Goal: Transaction & Acquisition: Purchase product/service

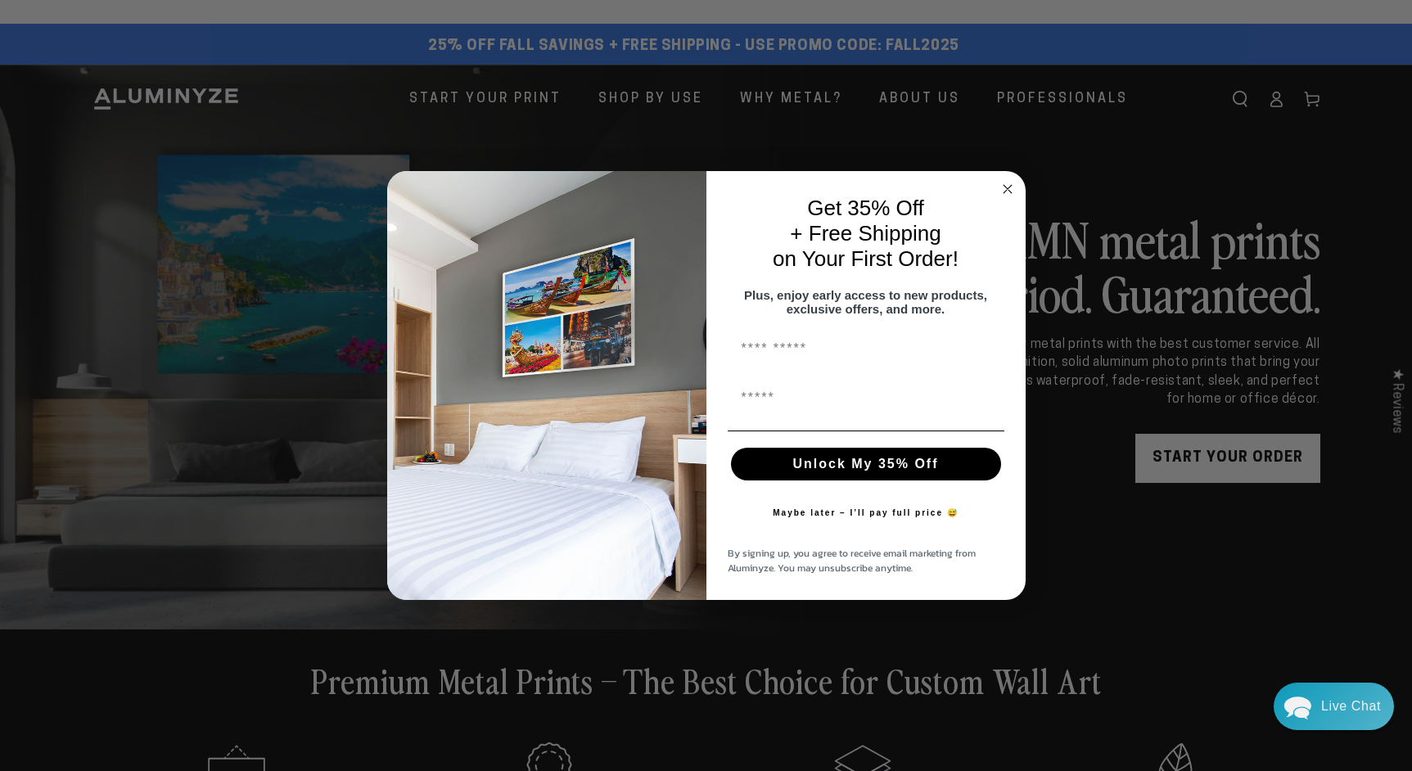
click at [1005, 188] on circle "Close dialog" at bounding box center [1007, 189] width 19 height 19
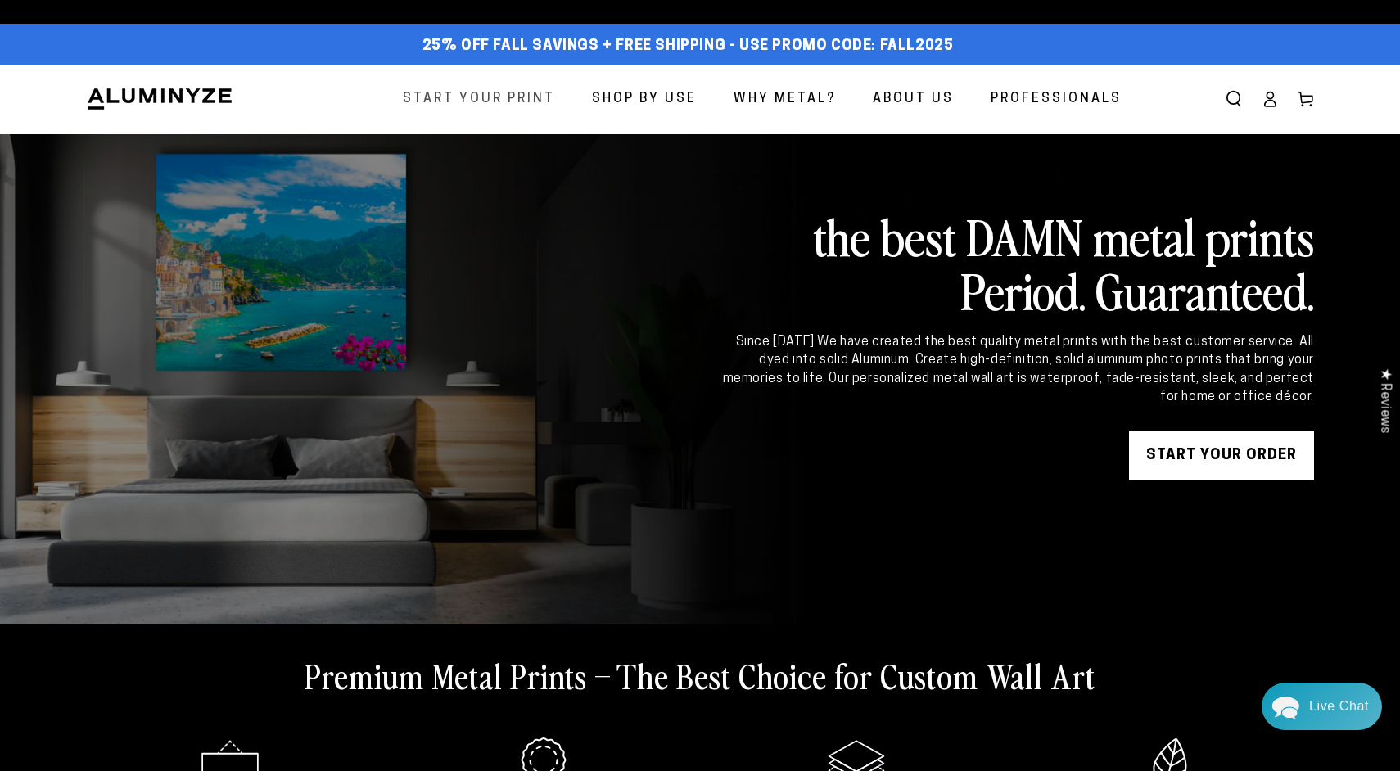
click at [490, 91] on span "Start Your Print" at bounding box center [479, 100] width 152 height 24
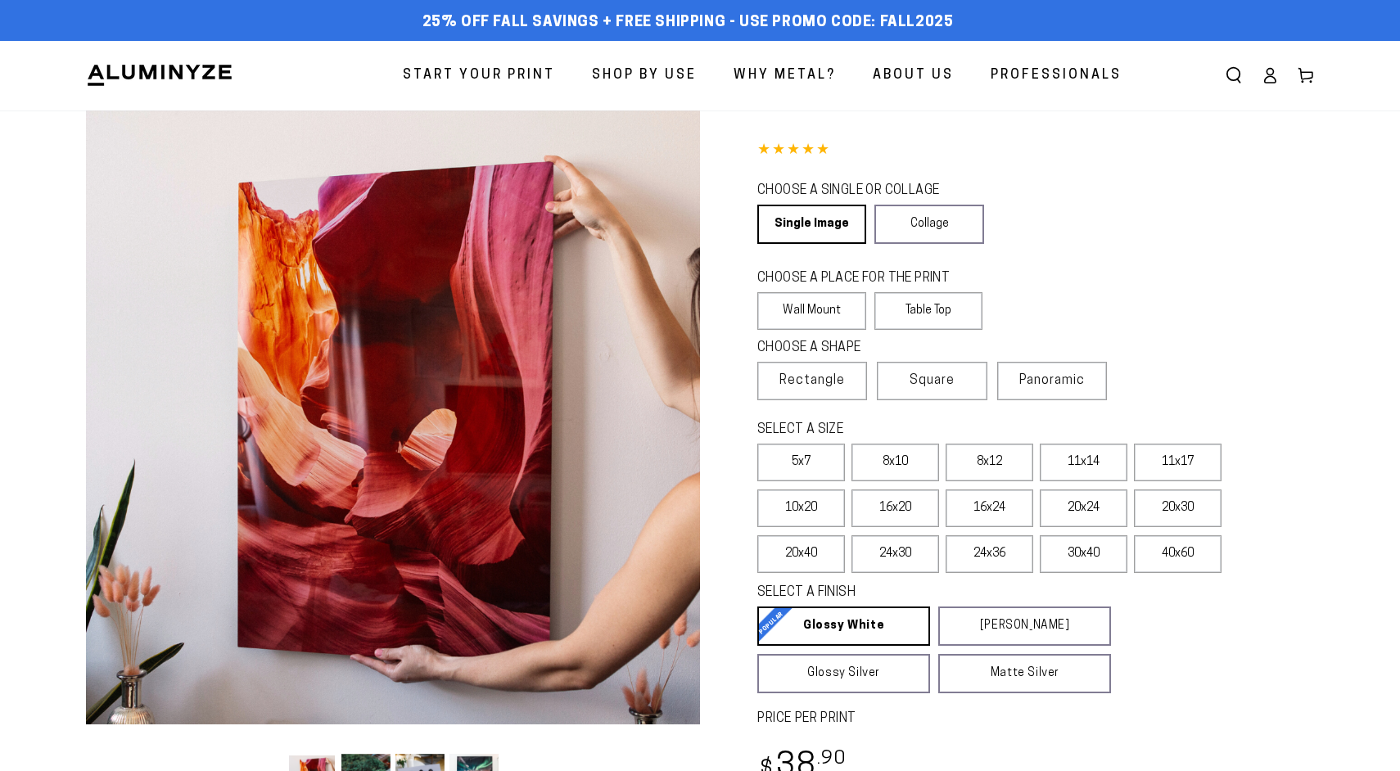
select select "**********"
click at [827, 315] on label "Wall Mount" at bounding box center [811, 311] width 109 height 38
click at [811, 375] on span "Rectangle" at bounding box center [811, 381] width 65 height 20
click at [1189, 471] on label "11x17" at bounding box center [1178, 463] width 88 height 38
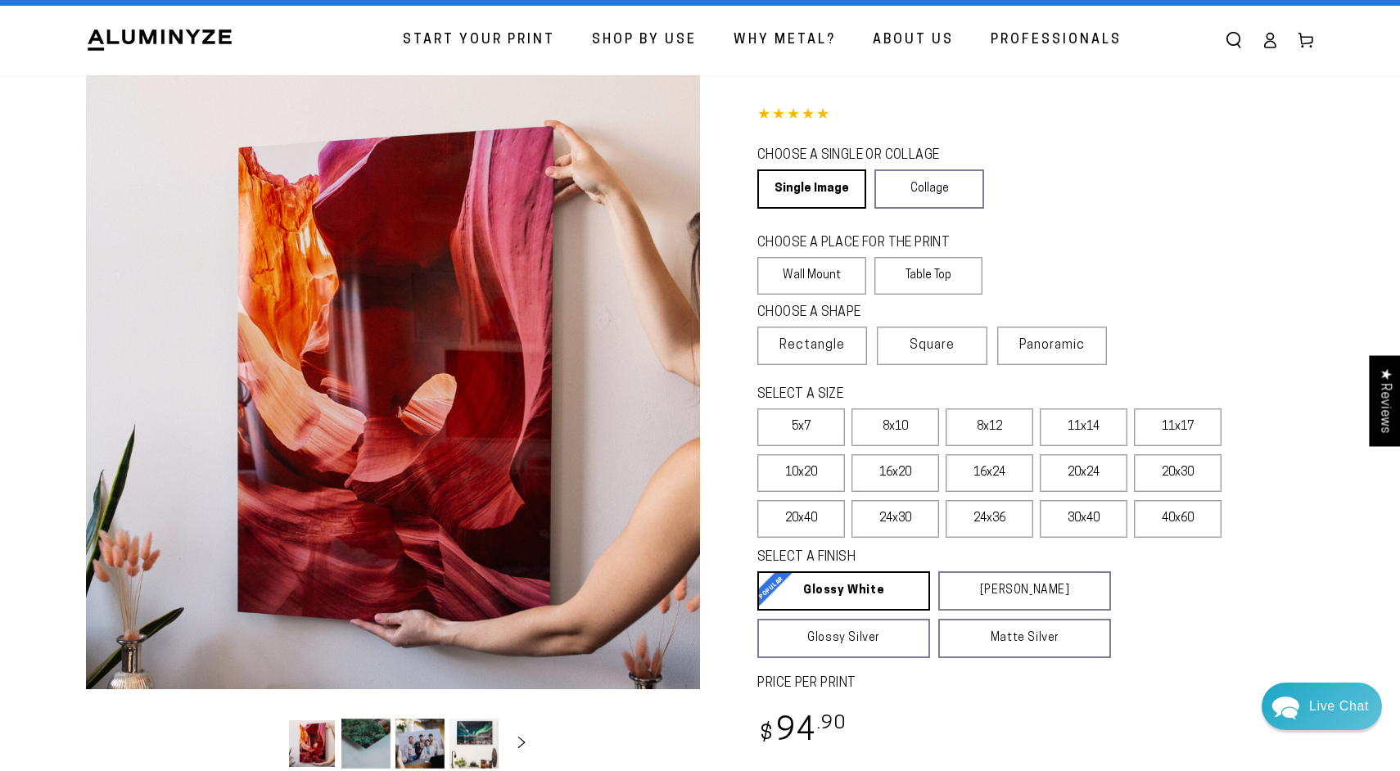
scroll to position [59, 0]
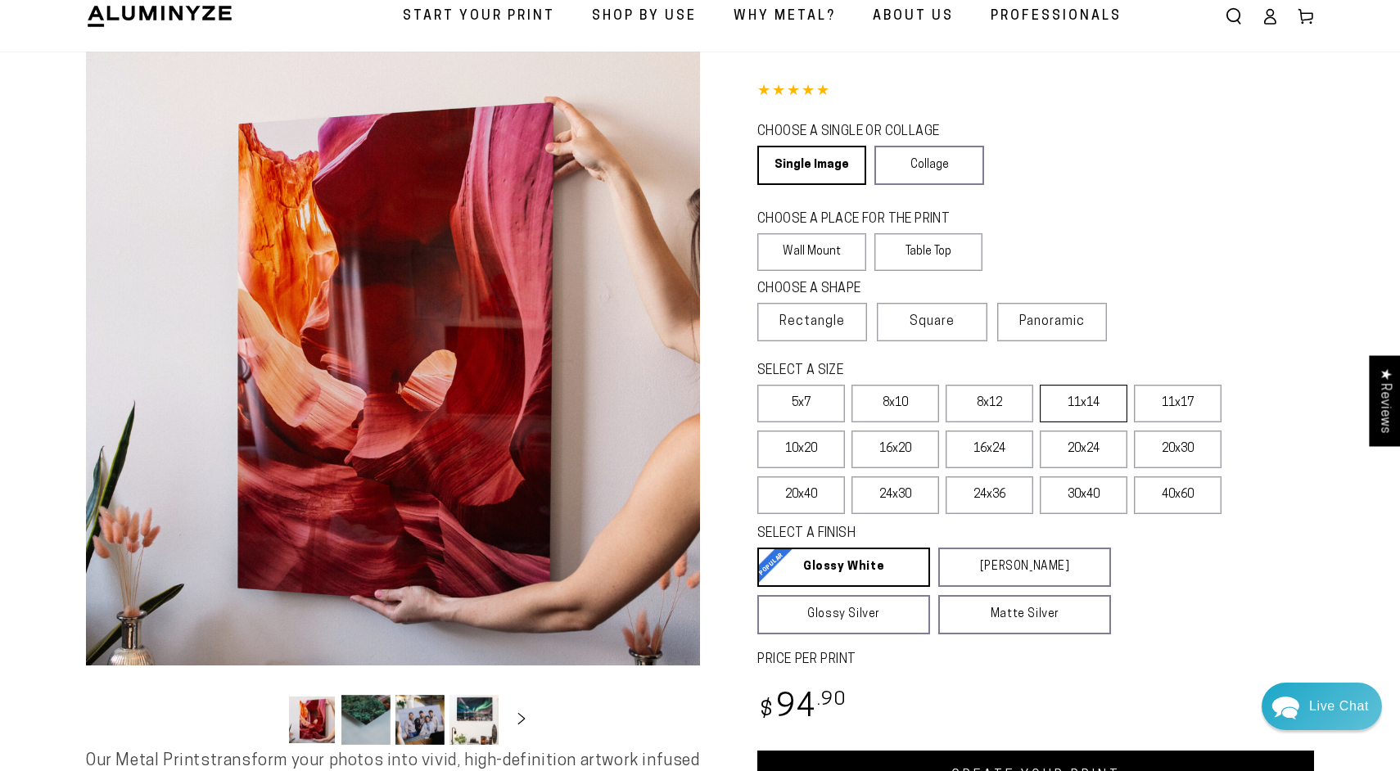
click at [1094, 408] on label "11x14" at bounding box center [1084, 404] width 88 height 38
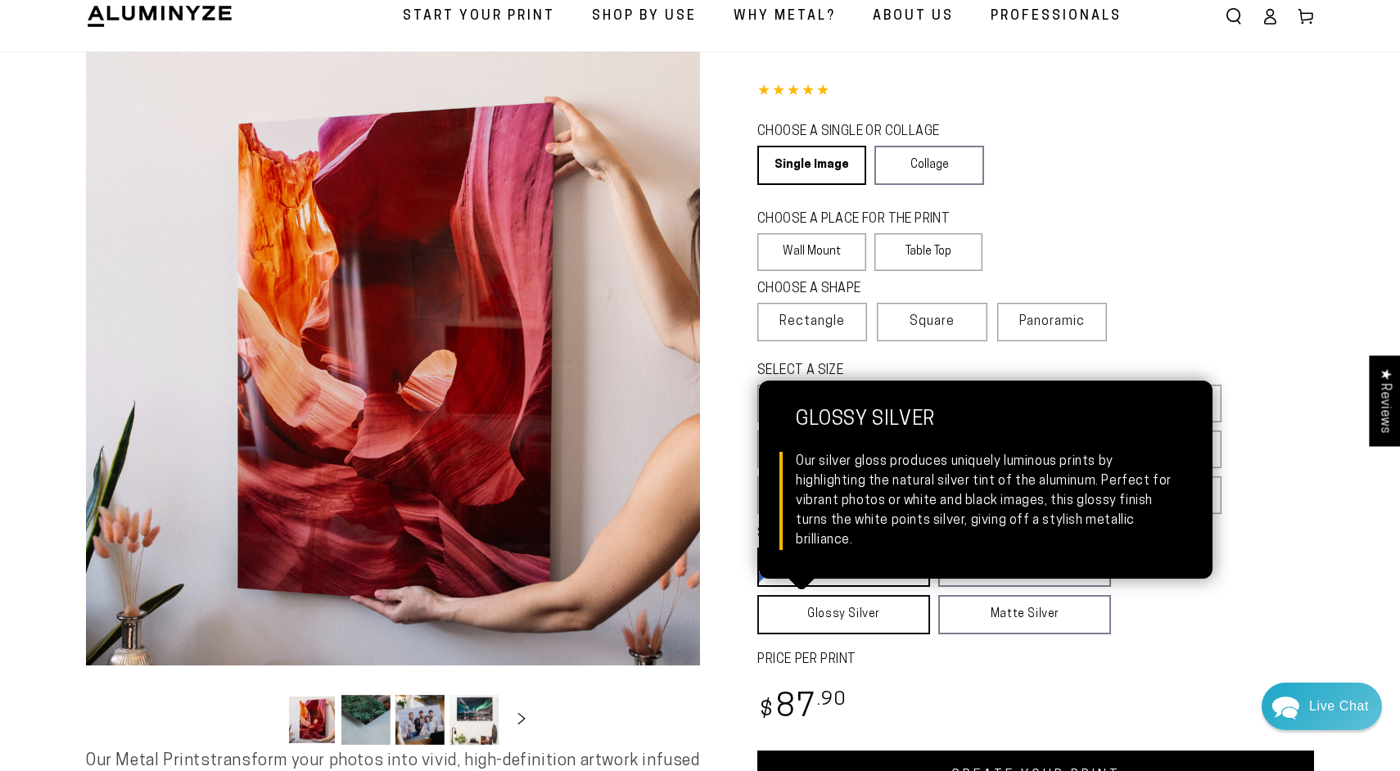
click at [900, 628] on link "Glossy Silver Glossy Silver Our silver gloss produces uniquely luminous prints …" at bounding box center [843, 614] width 173 height 39
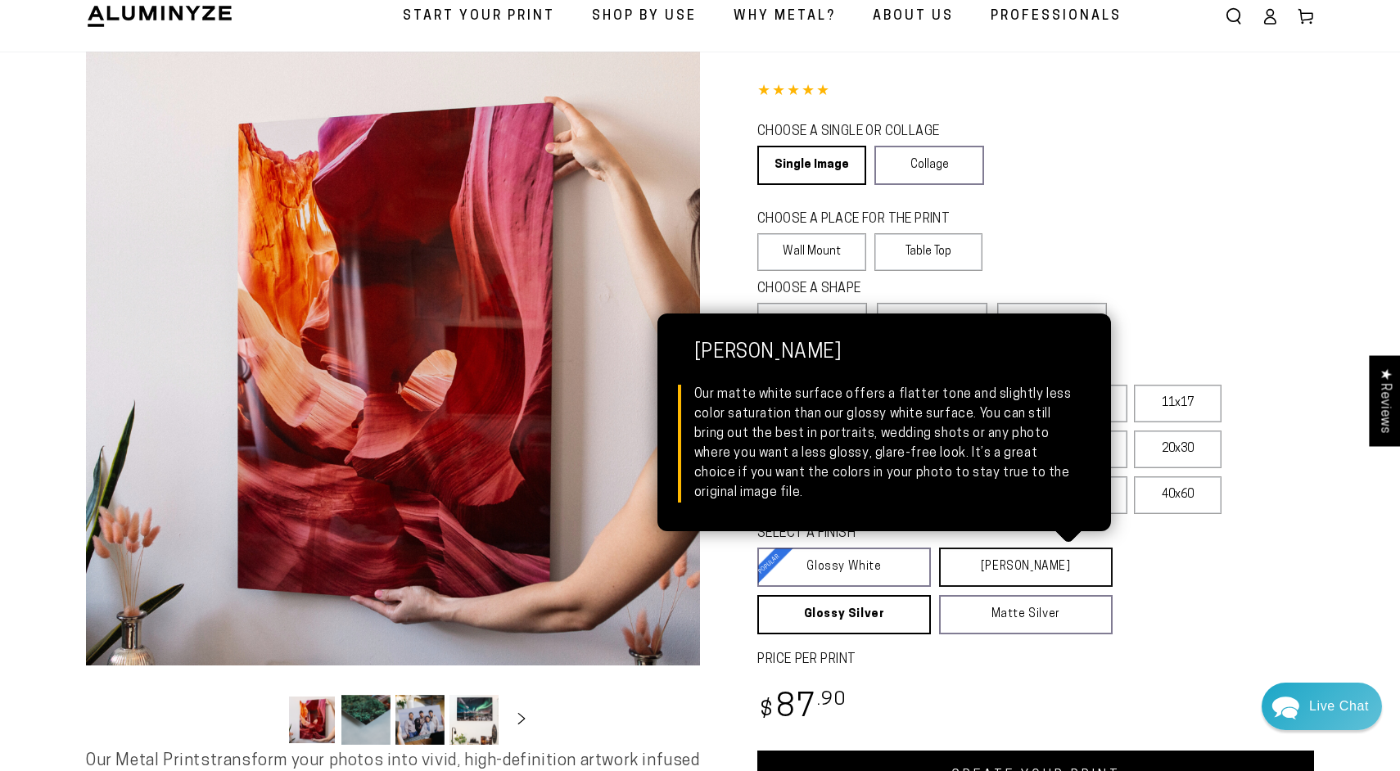
click at [1058, 567] on link "Matte White Matte White Our matte white surface offers a flatter tone and sligh…" at bounding box center [1026, 567] width 174 height 39
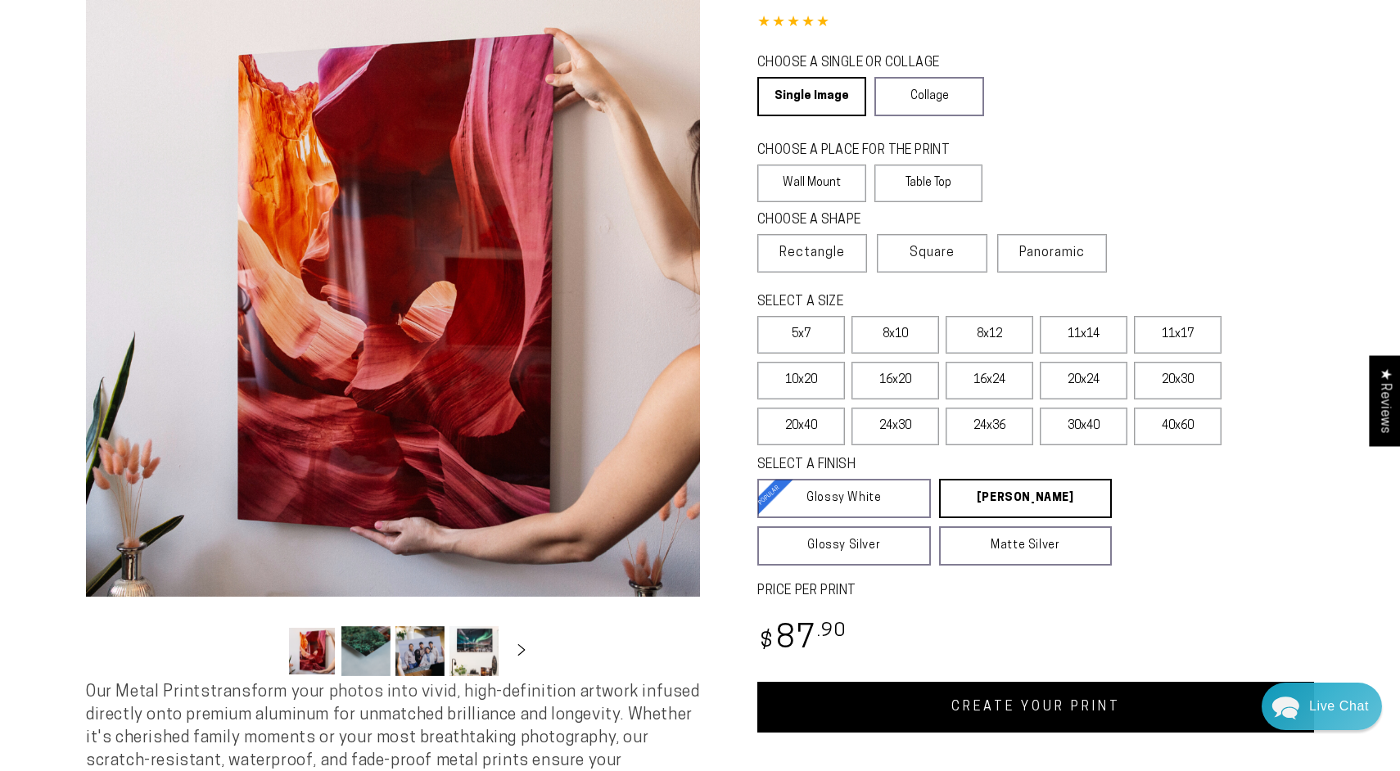
scroll to position [160, 0]
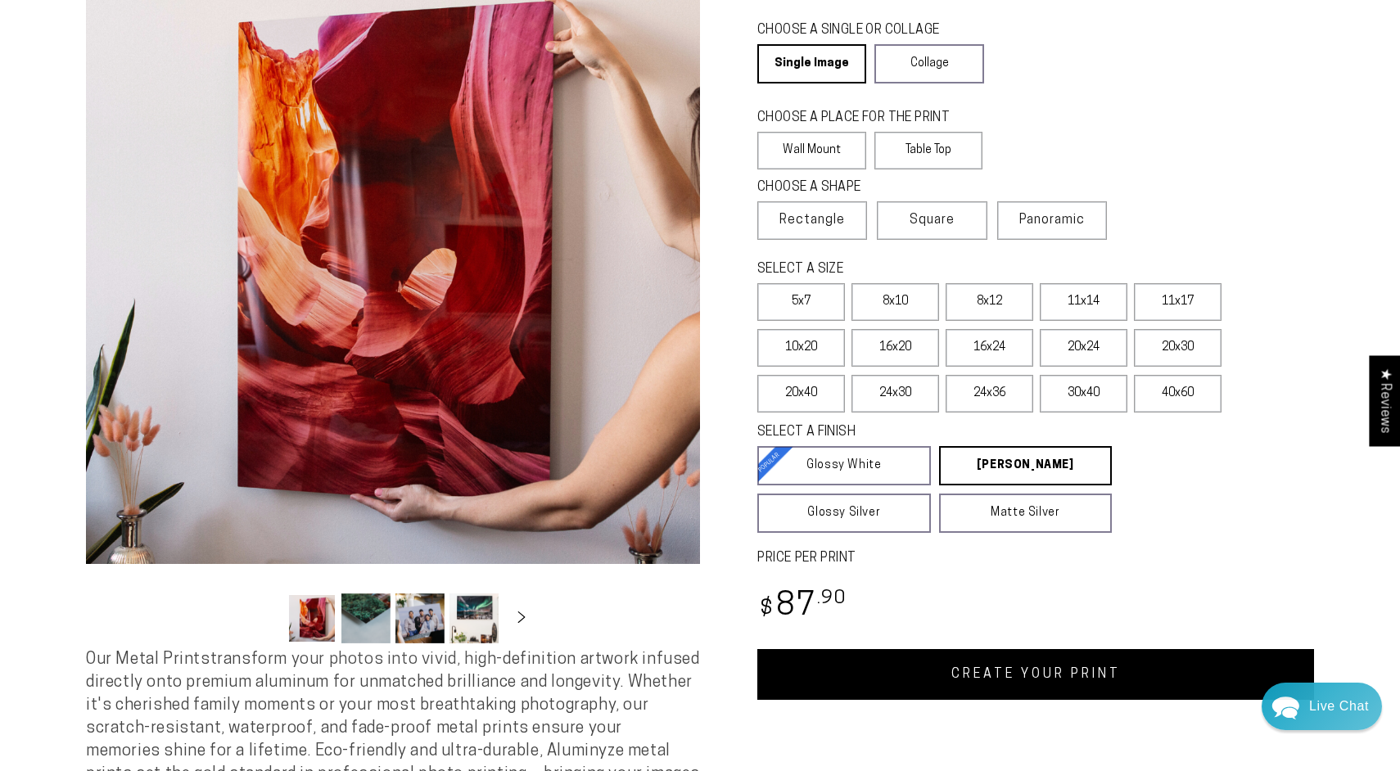
click at [999, 677] on link "CREATE YOUR PRINT" at bounding box center [1035, 674] width 557 height 51
